Goal: Find contact information: Find contact information

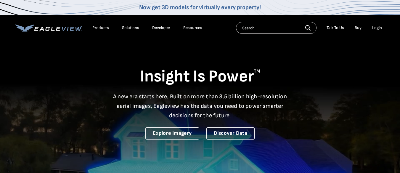
click at [378, 28] on div "Login" at bounding box center [377, 27] width 10 height 5
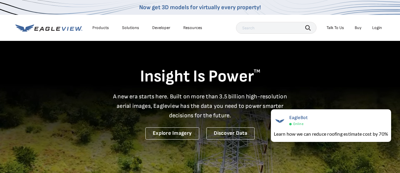
click at [377, 24] on li "Login" at bounding box center [377, 27] width 16 height 9
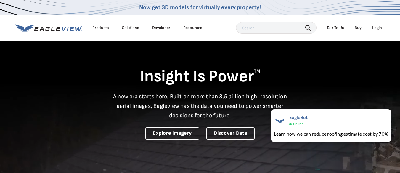
click at [377, 29] on div "Login" at bounding box center [377, 27] width 10 height 5
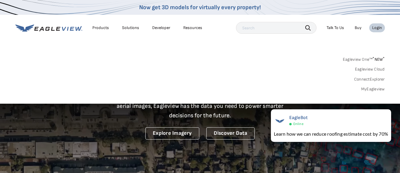
click at [368, 59] on link "Eagleview One™ * NEW *" at bounding box center [364, 58] width 42 height 7
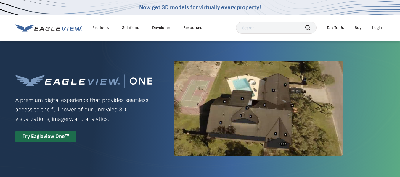
click at [378, 27] on div "Login" at bounding box center [377, 27] width 10 height 5
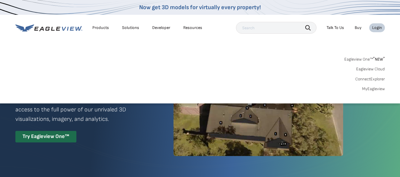
click at [372, 86] on link "MyEagleview" at bounding box center [373, 88] width 23 height 5
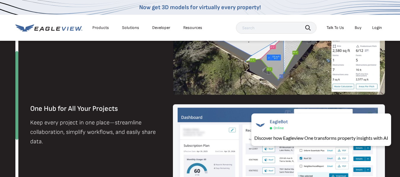
scroll to position [652, 0]
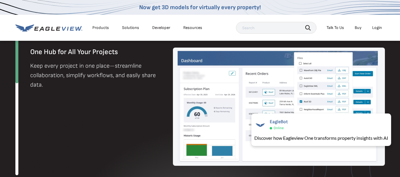
click at [336, 28] on div "Talk To Us" at bounding box center [335, 27] width 17 height 5
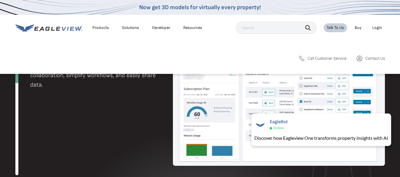
click at [321, 57] on span "Call Customer Service" at bounding box center [327, 58] width 39 height 5
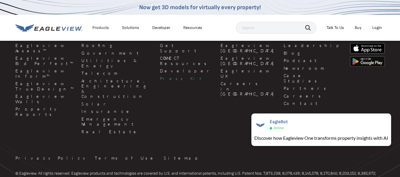
scroll to position [1473, 0]
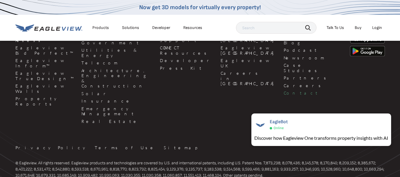
click at [284, 91] on link "Contact" at bounding box center [313, 93] width 59 height 5
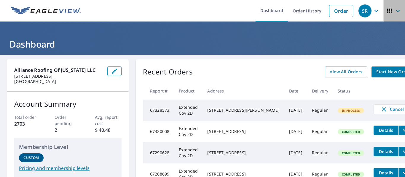
click at [396, 10] on icon "button" at bounding box center [398, 11] width 4 height 2
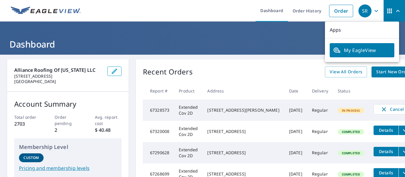
click at [201, 12] on ul "Dashboard Order History Order" at bounding box center [220, 11] width 272 height 22
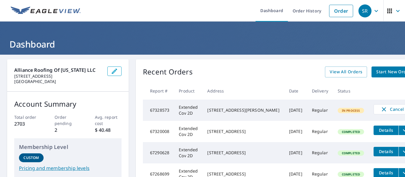
click at [62, 12] on img at bounding box center [46, 11] width 70 height 9
click at [362, 14] on div "SR" at bounding box center [364, 10] width 13 height 13
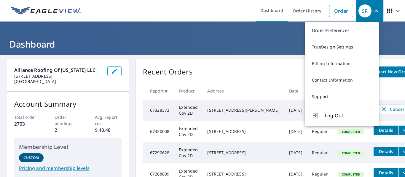
click at [222, 8] on ul "Dashboard Order History Order" at bounding box center [220, 11] width 272 height 22
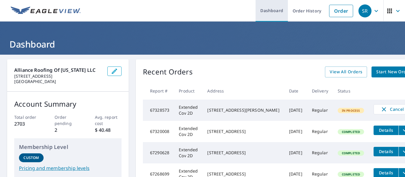
click at [276, 7] on link "Dashboard" at bounding box center [271, 11] width 32 height 22
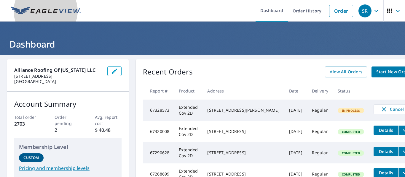
click at [34, 11] on img at bounding box center [46, 11] width 70 height 9
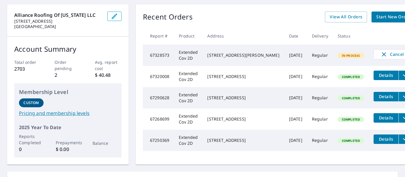
scroll to position [145, 0]
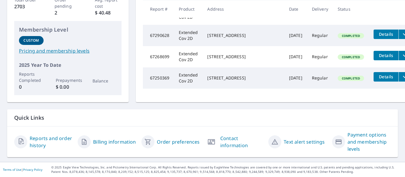
click at [214, 138] on button "button" at bounding box center [211, 142] width 13 height 13
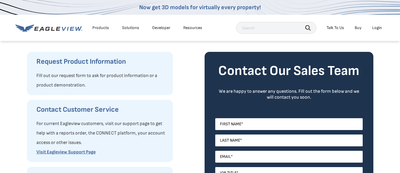
scroll to position [59, 0]
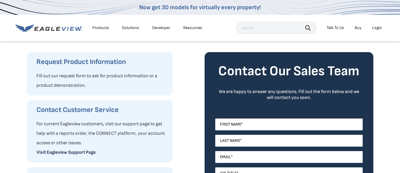
click at [66, 150] on link "Visit Eagleview Support Page" at bounding box center [65, 153] width 59 height 6
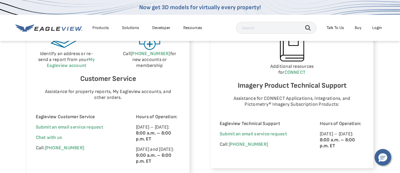
scroll to position [385, 0]
